Goal: Task Accomplishment & Management: Complete application form

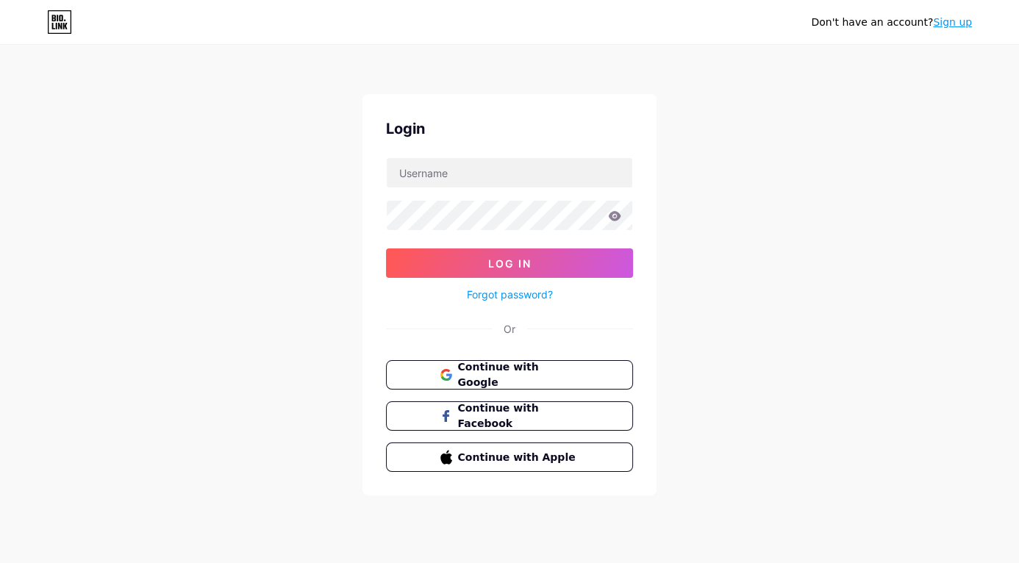
click at [591, 373] on button "Continue with Google" at bounding box center [509, 374] width 247 height 29
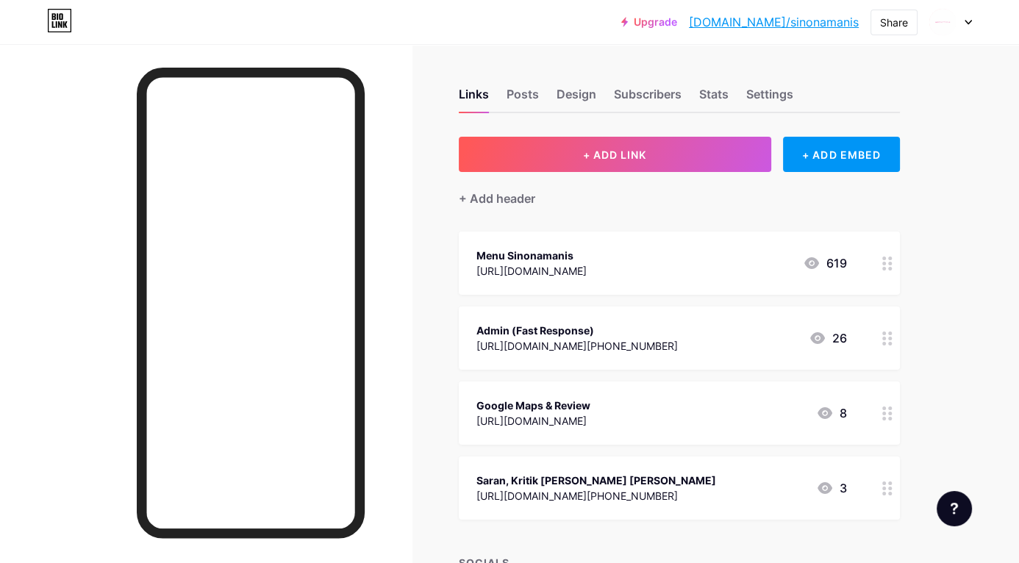
click at [952, 20] on img at bounding box center [942, 22] width 28 height 28
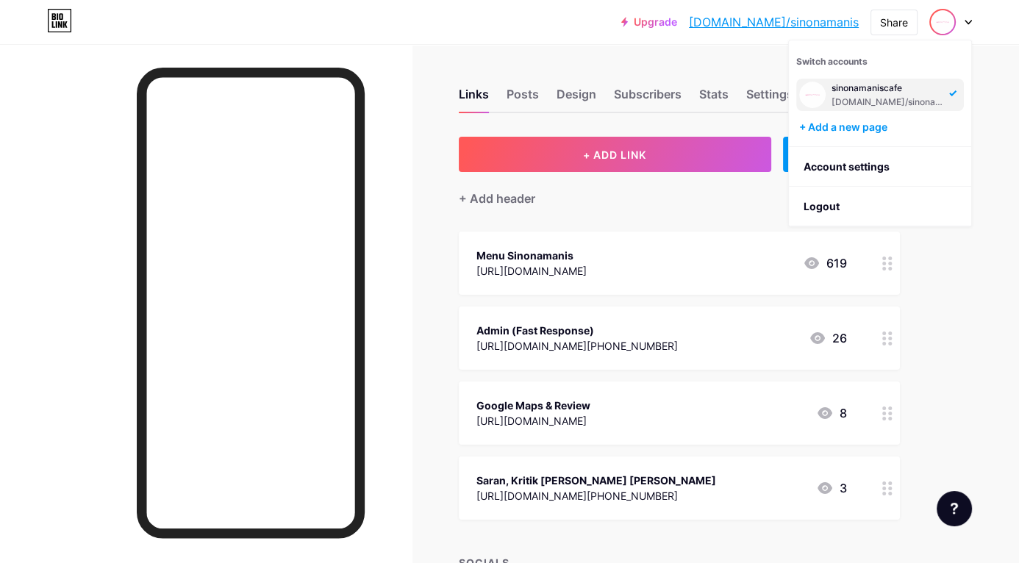
click at [873, 127] on div "+ Add a new page" at bounding box center [881, 127] width 165 height 15
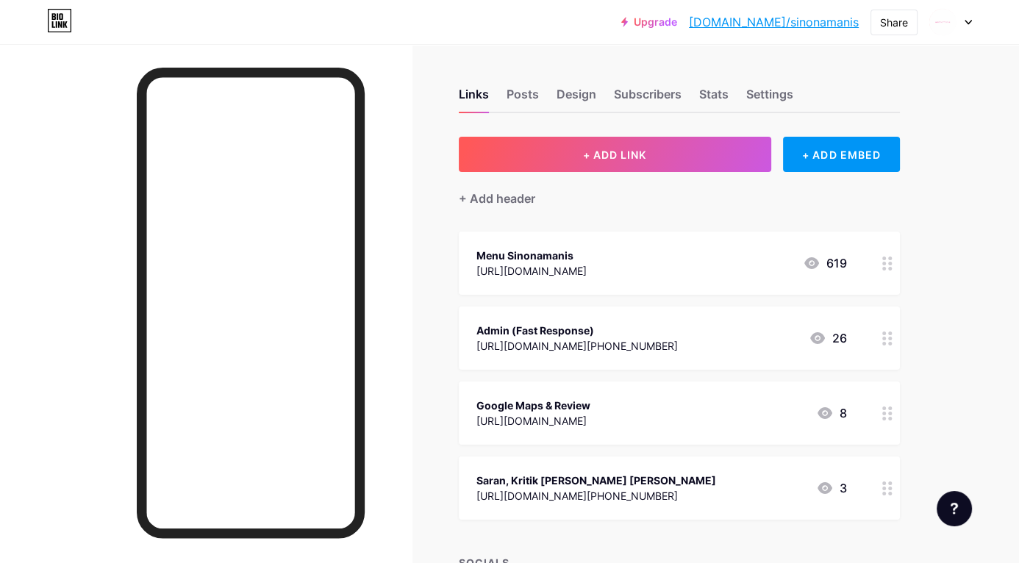
click at [951, 22] on img at bounding box center [942, 22] width 28 height 28
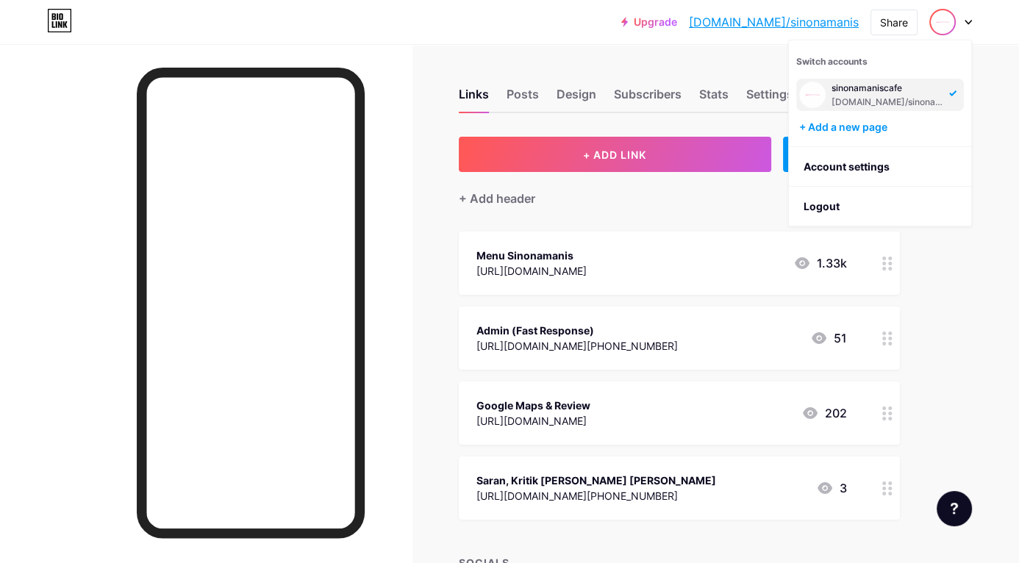
click at [836, 212] on li "Logout" at bounding box center [880, 207] width 182 height 40
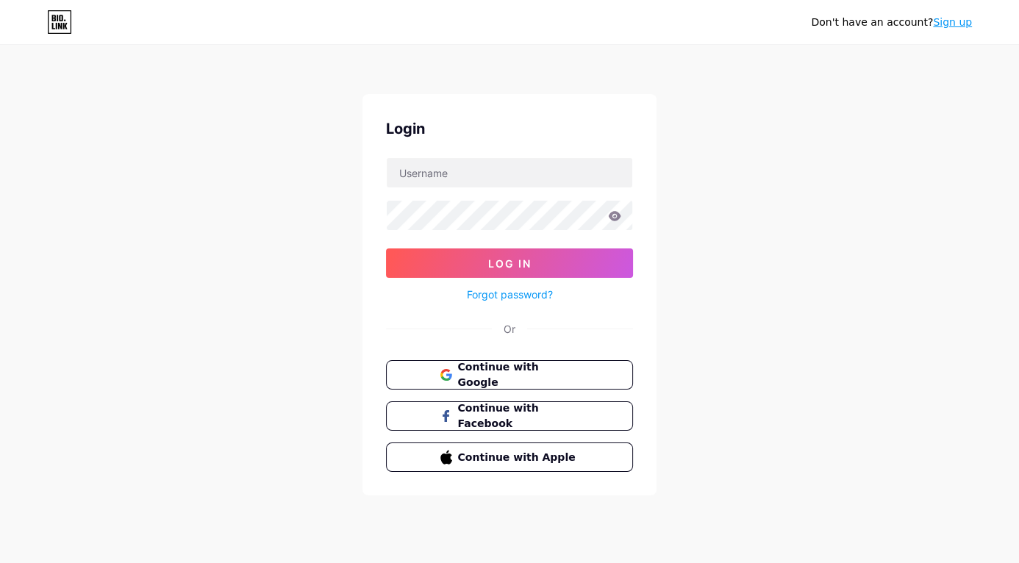
click at [587, 379] on button "Continue with Google" at bounding box center [509, 374] width 247 height 29
click at [563, 379] on span "Continue with Google" at bounding box center [518, 374] width 121 height 31
click at [588, 379] on button "Continue with Google" at bounding box center [509, 374] width 247 height 29
click at [595, 380] on button "Continue with Google" at bounding box center [509, 374] width 247 height 29
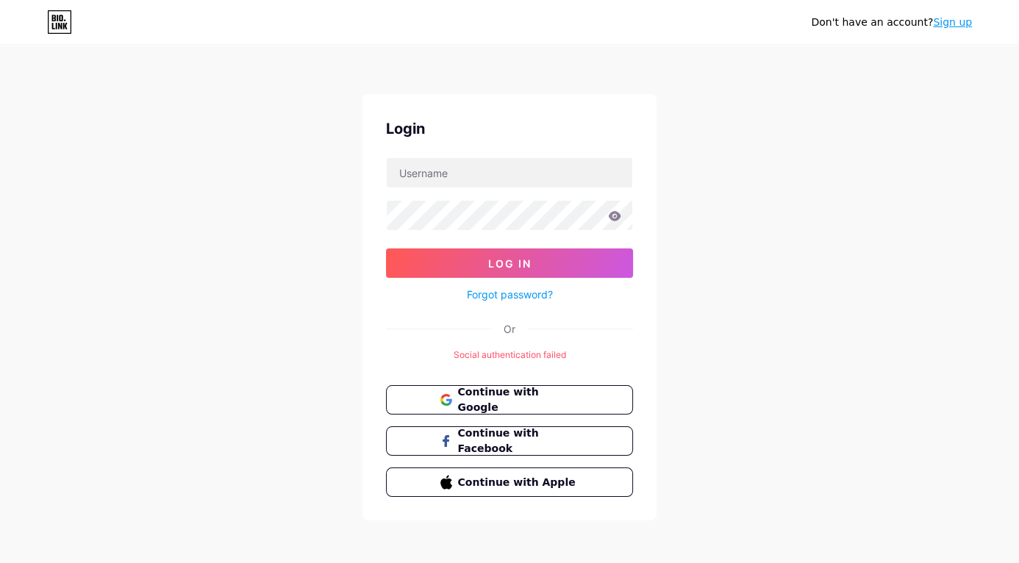
click at [961, 21] on link "Sign up" at bounding box center [952, 22] width 39 height 12
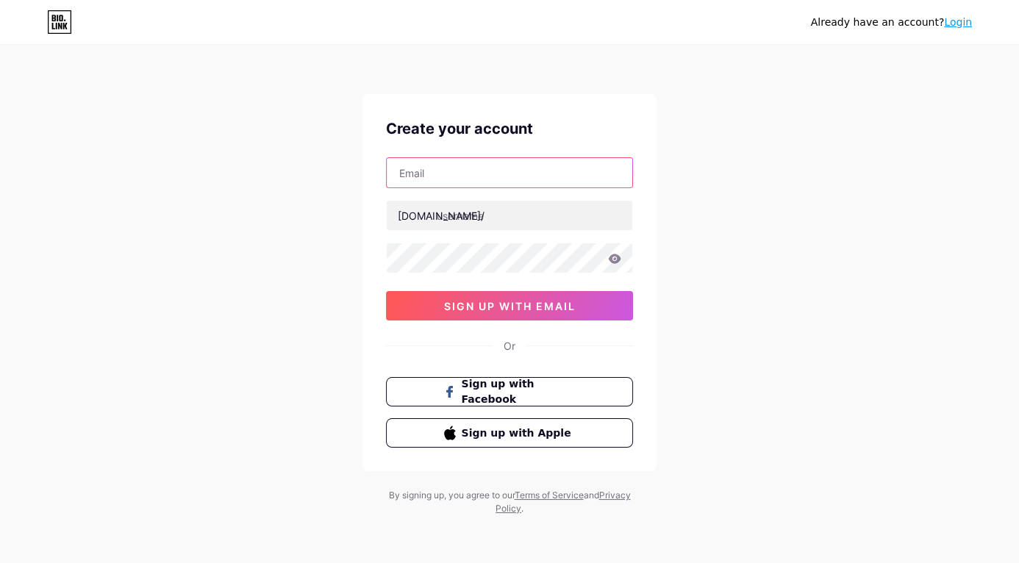
click at [541, 173] on input "text" at bounding box center [510, 172] width 246 height 29
type input "[EMAIL_ADDRESS][DOMAIN_NAME]"
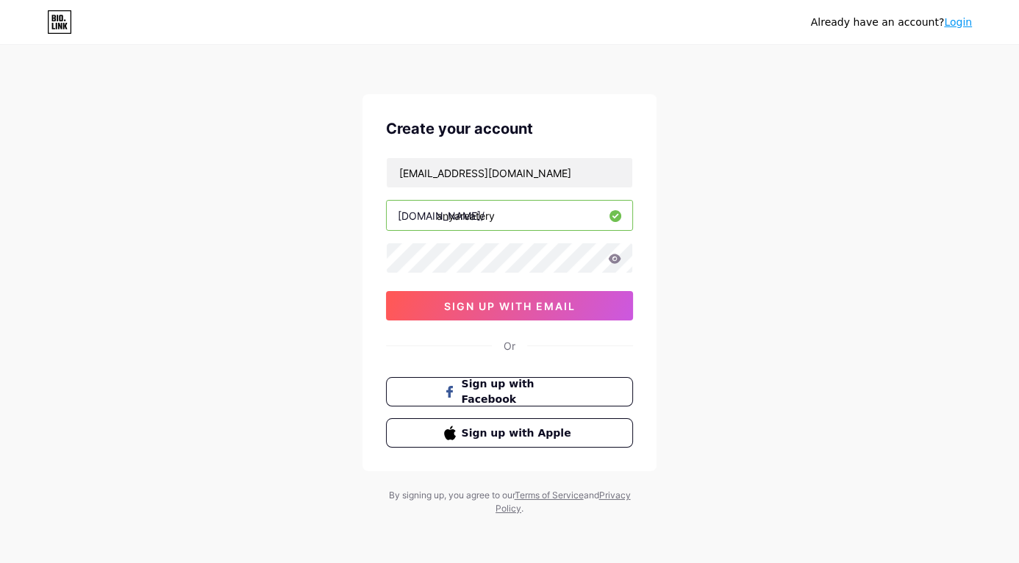
type input "anyareatery"
click at [562, 302] on span "sign up with email" at bounding box center [510, 306] width 132 height 12
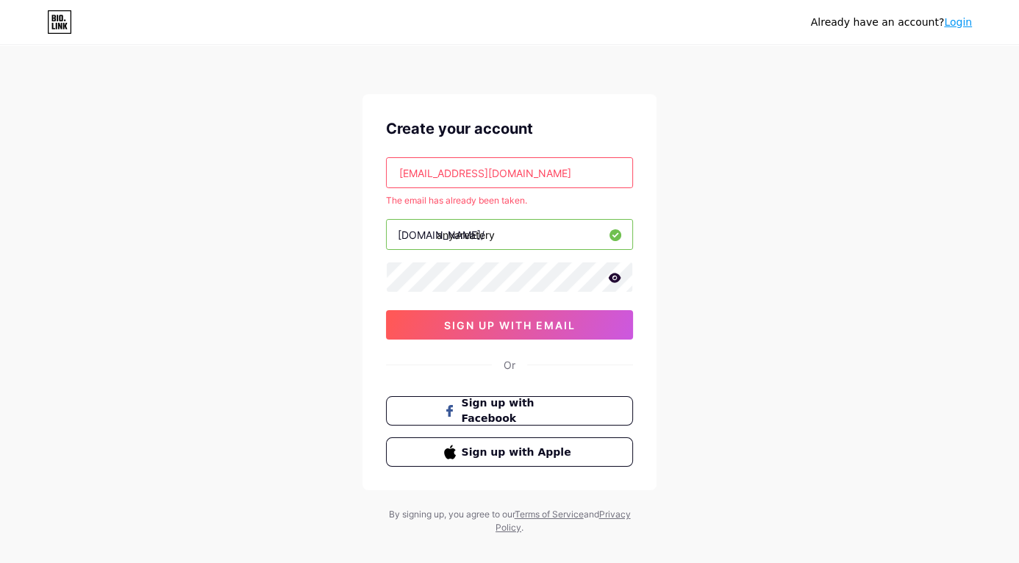
click at [459, 171] on input "[EMAIL_ADDRESS][DOMAIN_NAME]" at bounding box center [510, 172] width 246 height 29
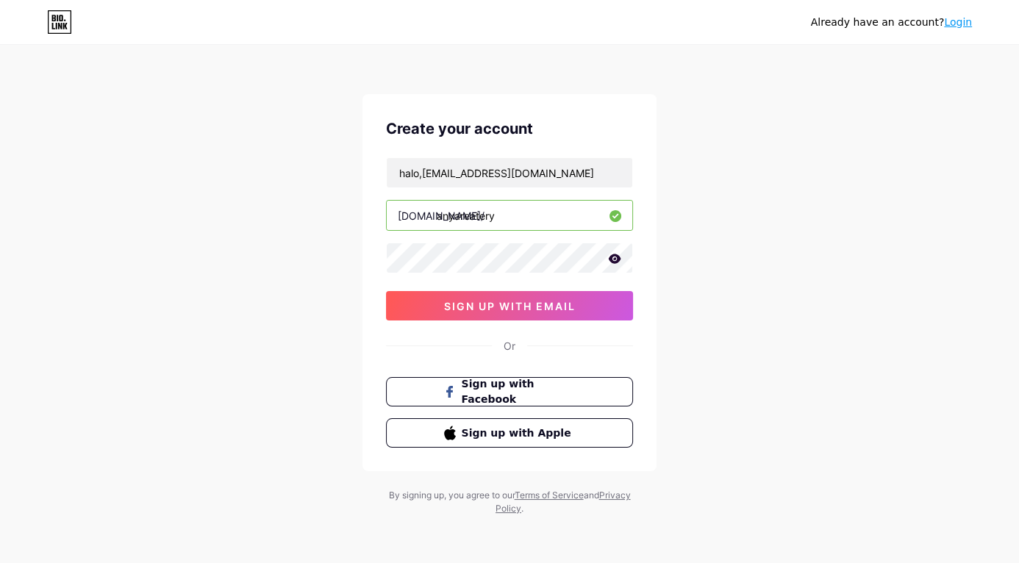
click at [500, 314] on button "sign up with email" at bounding box center [509, 305] width 247 height 29
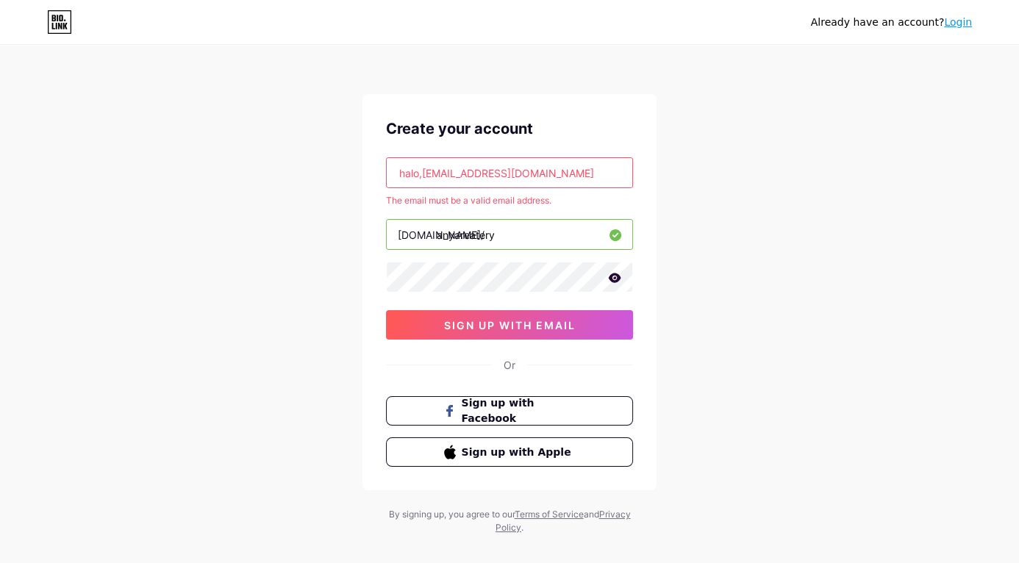
click at [424, 177] on input "halo,[EMAIL_ADDRESS][DOMAIN_NAME]" at bounding box center [510, 172] width 246 height 29
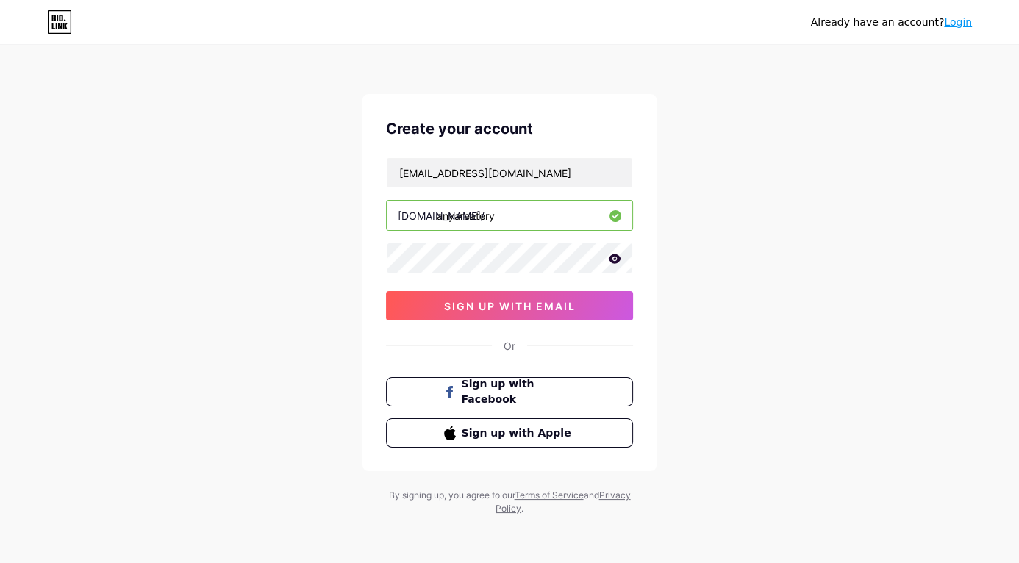
click at [558, 303] on span "sign up with email" at bounding box center [510, 306] width 132 height 12
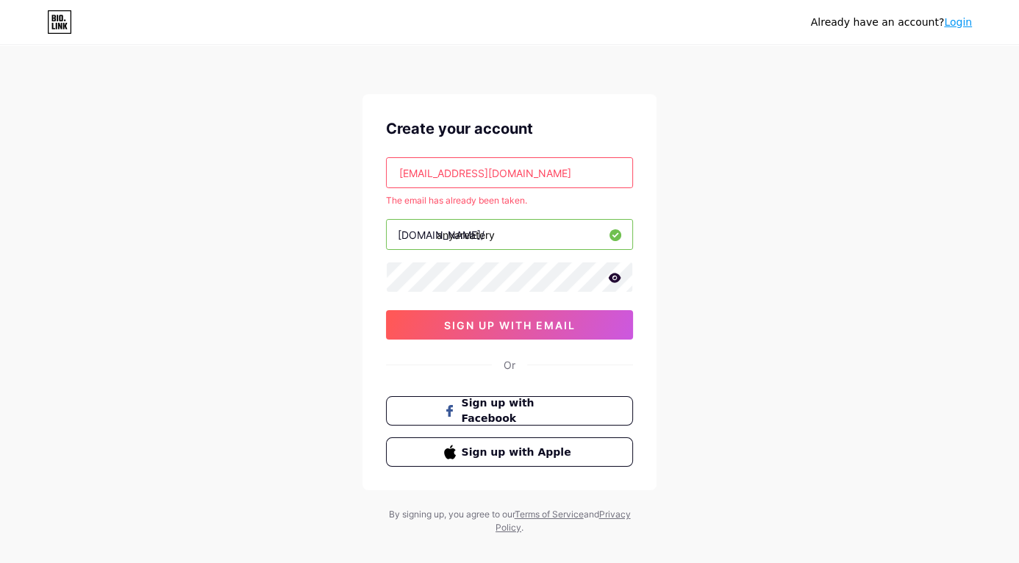
click at [451, 173] on input "[EMAIL_ADDRESS][DOMAIN_NAME]" at bounding box center [510, 172] width 246 height 29
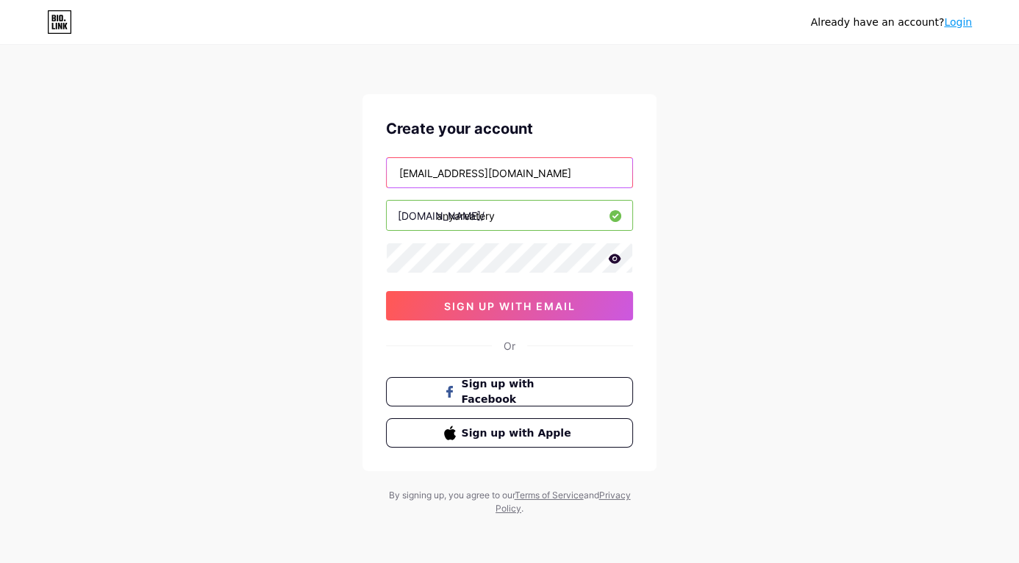
type input "[EMAIL_ADDRESS][DOMAIN_NAME]"
click at [533, 313] on button "sign up with email" at bounding box center [509, 305] width 247 height 29
